Goal: Communication & Community: Answer question/provide support

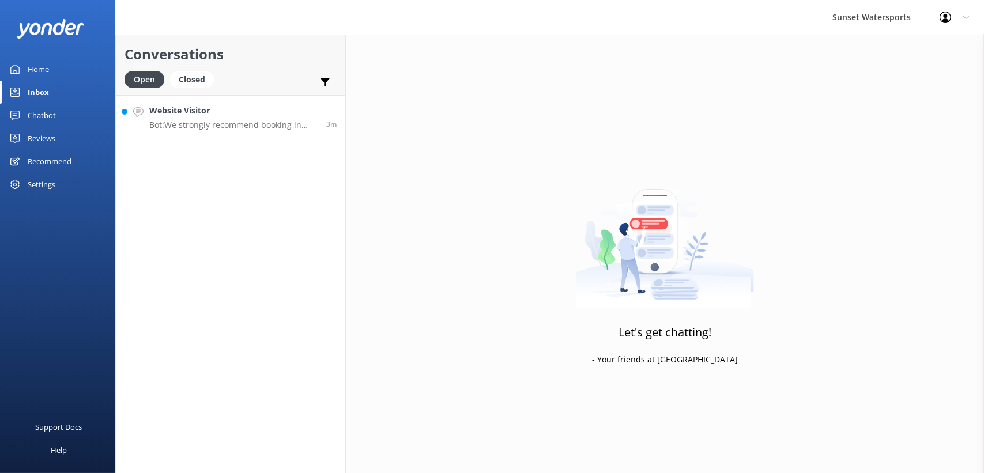
click at [239, 115] on h4 "Website Visitor" at bounding box center [233, 110] width 168 height 13
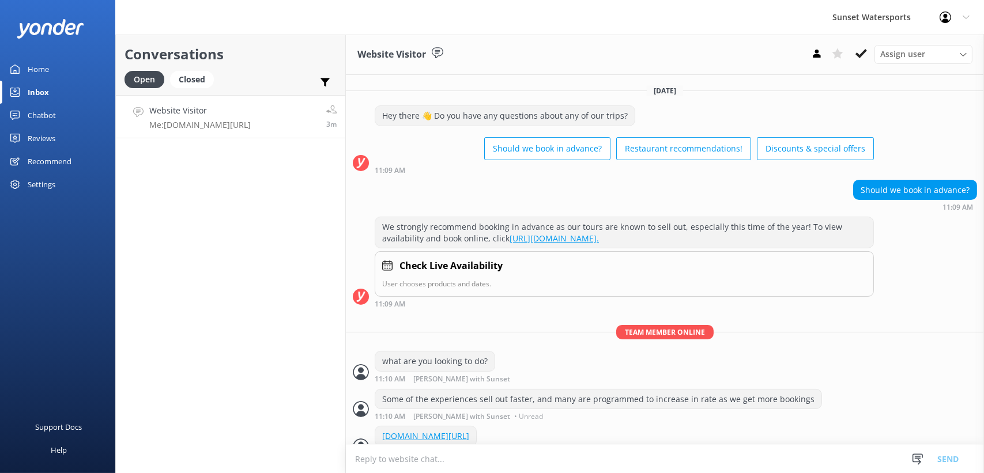
scroll to position [375, 0]
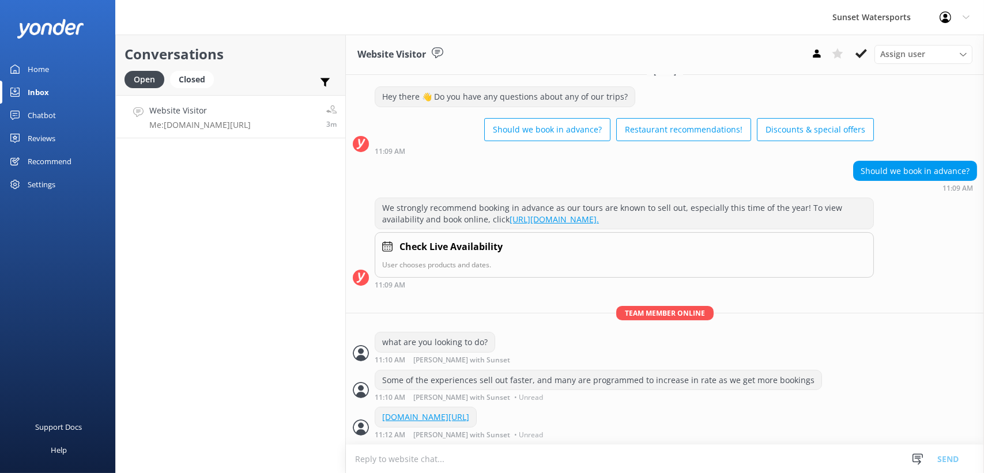
click at [257, 239] on div "Conversations Open Closed Important Assigned to me Unassigned Website Visitor M…" at bounding box center [230, 254] width 231 height 439
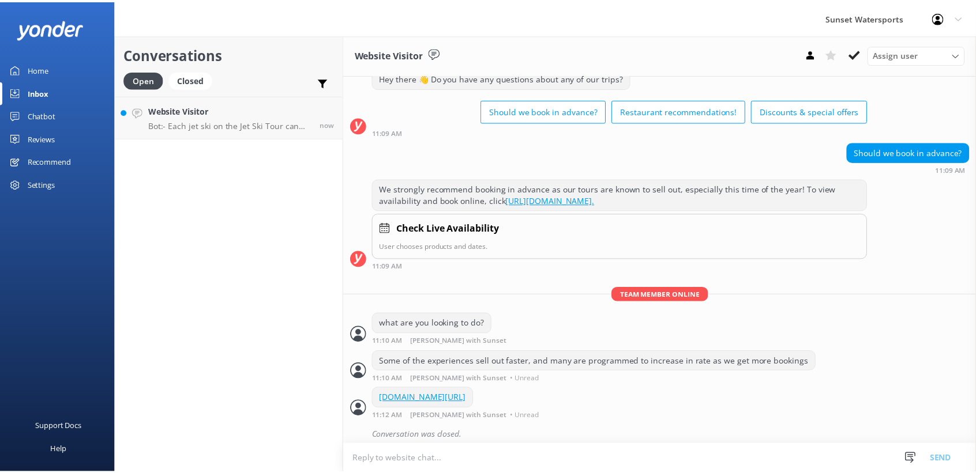
scroll to position [401, 0]
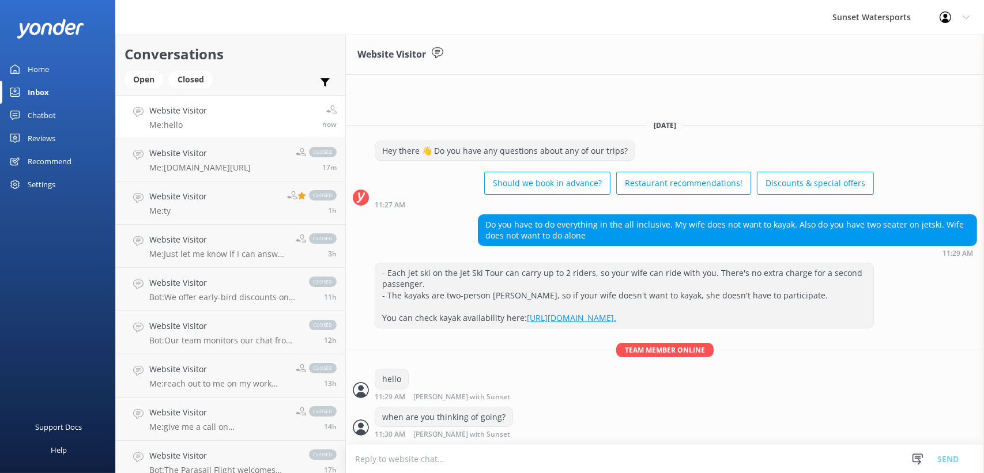
click at [21, 66] on link "Home" at bounding box center [57, 69] width 115 height 23
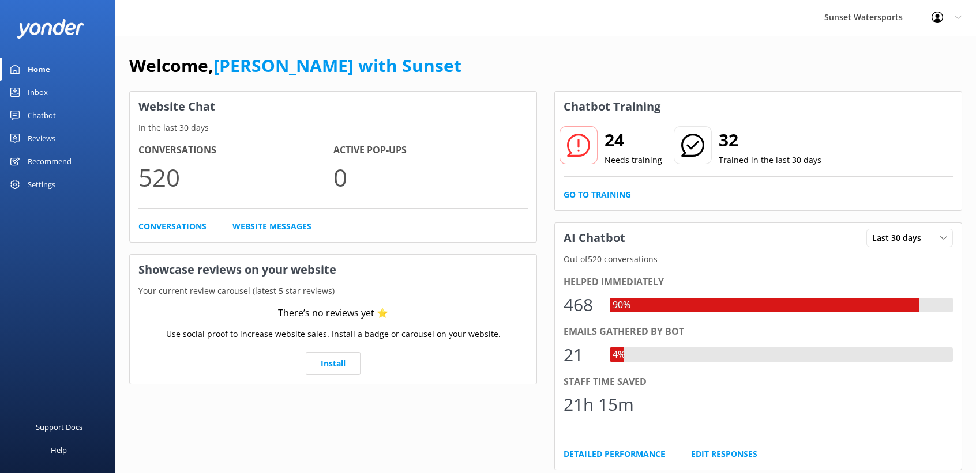
click at [62, 332] on div "Support Docs Help" at bounding box center [57, 355] width 115 height 237
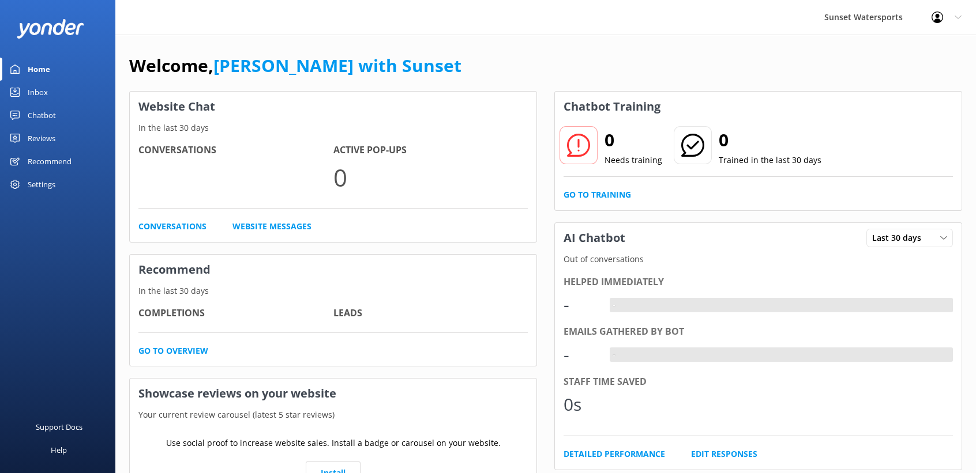
click at [33, 84] on div "Inbox" at bounding box center [38, 92] width 20 height 23
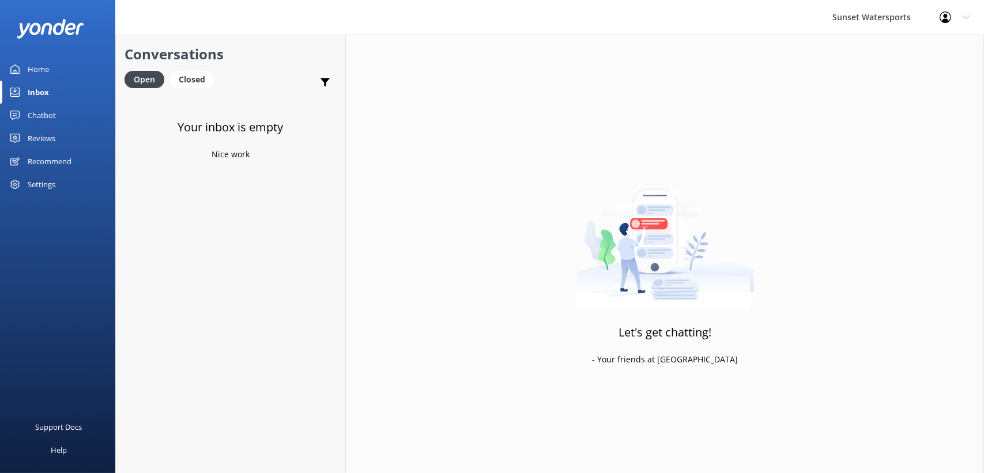
click at [39, 72] on div "Home" at bounding box center [38, 69] width 21 height 23
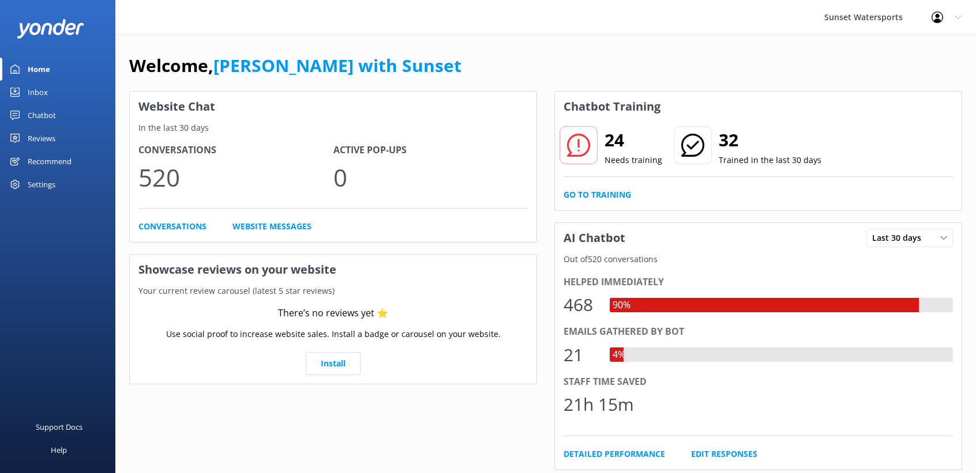
click at [386, 236] on div "Conversations 520 Active Pop-ups 0 Conversations Website Messages" at bounding box center [333, 187] width 406 height 107
click at [14, 86] on link "Inbox" at bounding box center [57, 92] width 115 height 23
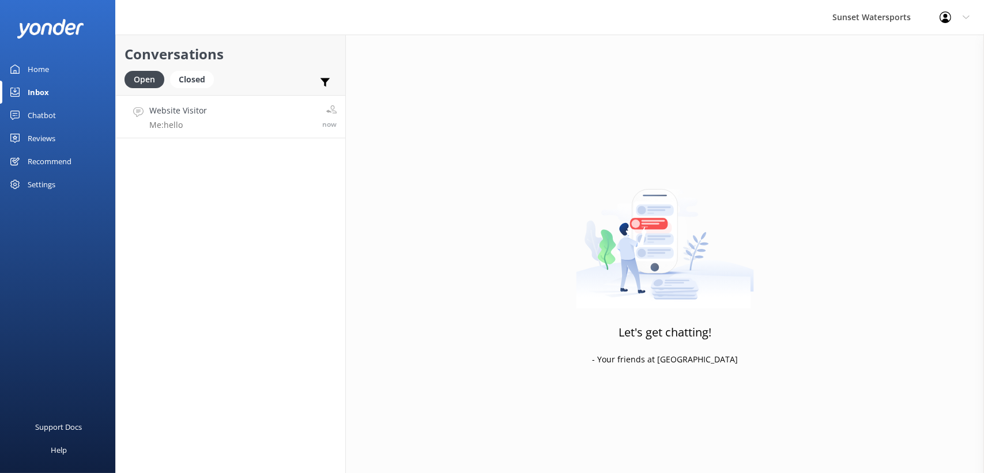
click at [190, 120] on p "Me: hello" at bounding box center [178, 125] width 58 height 10
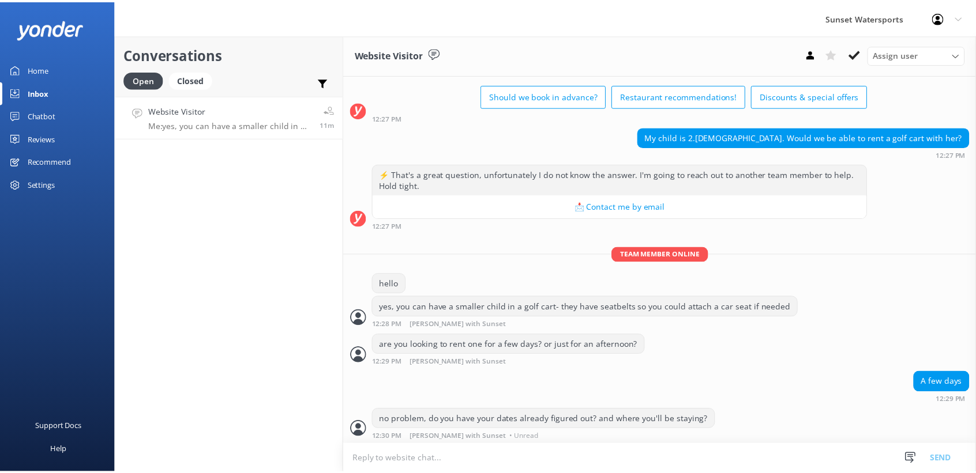
scroll to position [101, 0]
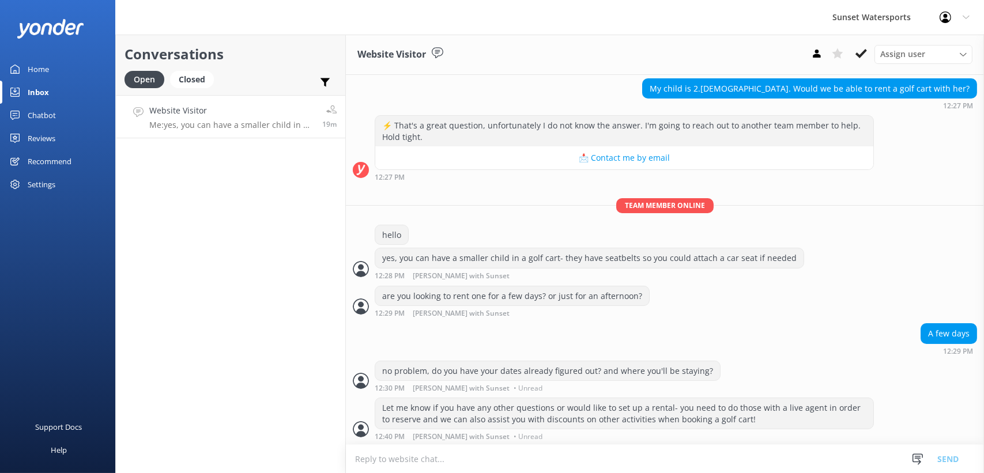
click at [168, 257] on div "Conversations Open Closed Important Assigned to me Unassigned Website Visitor M…" at bounding box center [230, 254] width 231 height 439
click at [57, 66] on link "Home" at bounding box center [57, 69] width 115 height 23
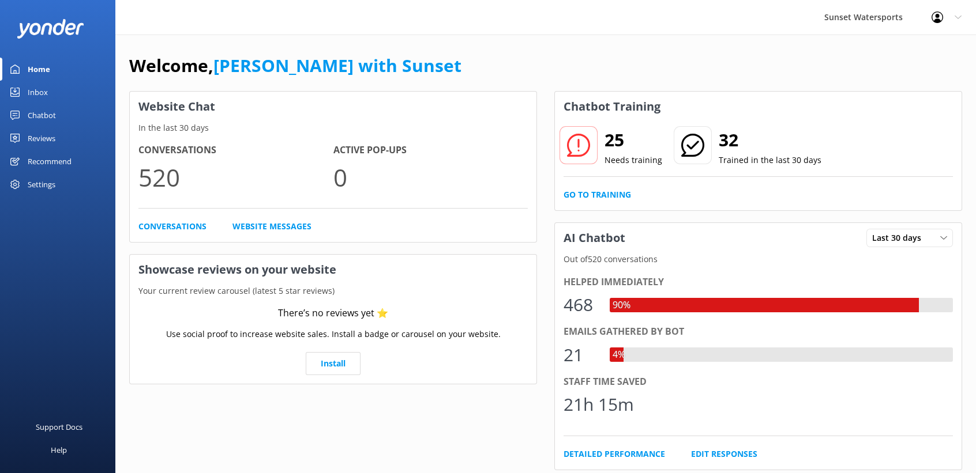
click at [185, 17] on div "Sunset Watersports Profile Settings Logout" at bounding box center [488, 17] width 976 height 35
